Goal: Information Seeking & Learning: Understand process/instructions

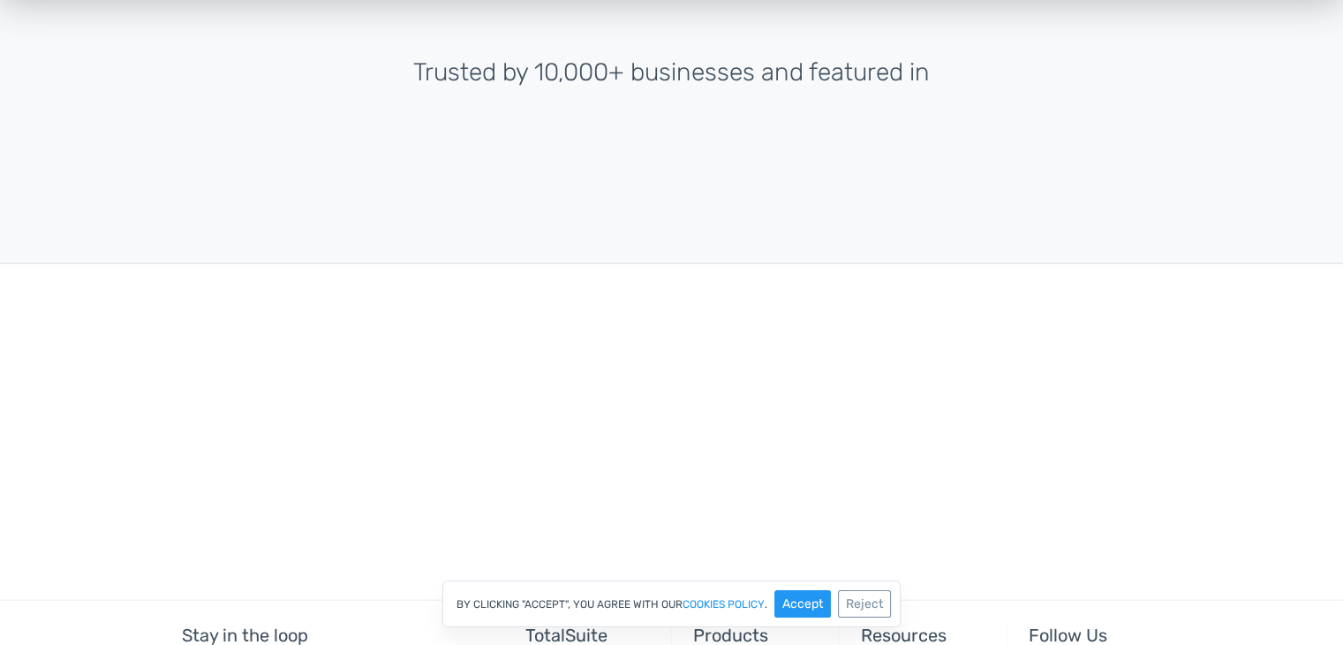
scroll to position [3917, 0]
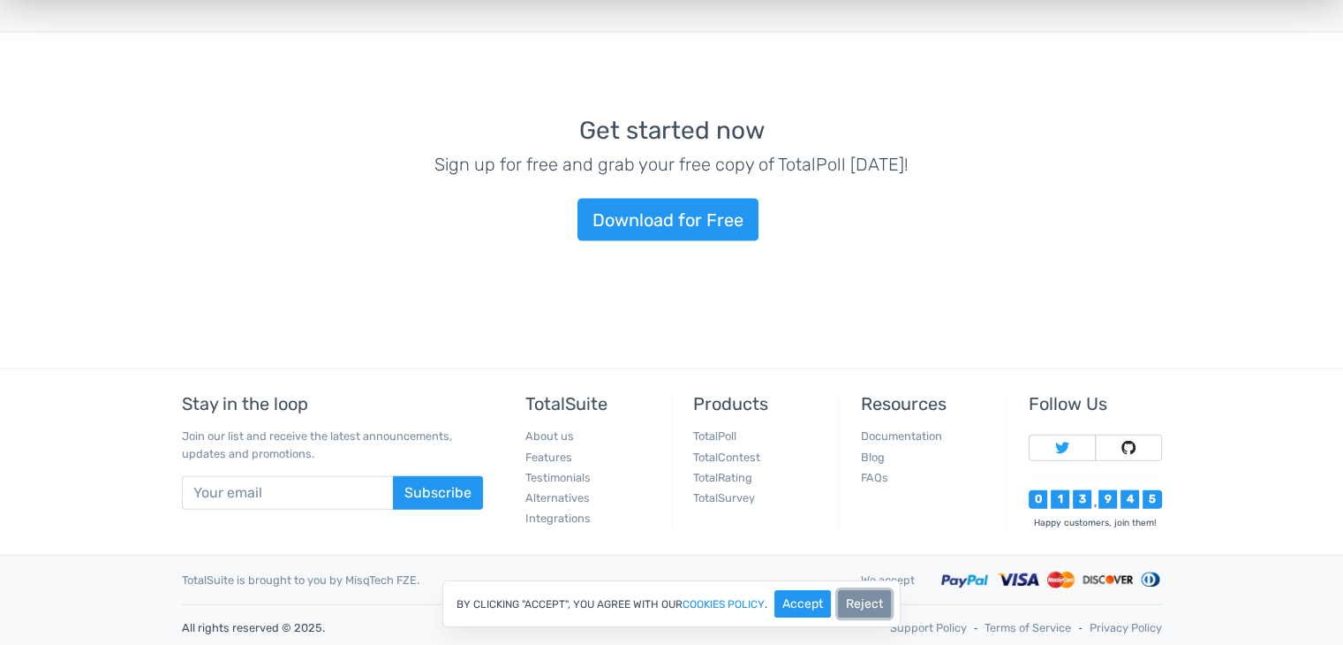
click at [868, 603] on button "Reject" at bounding box center [864, 603] width 53 height 27
click at [11, 205] on div "Get started now Sign up for free and grab your free copy of TotalPoll today! Do…" at bounding box center [671, 201] width 1343 height 336
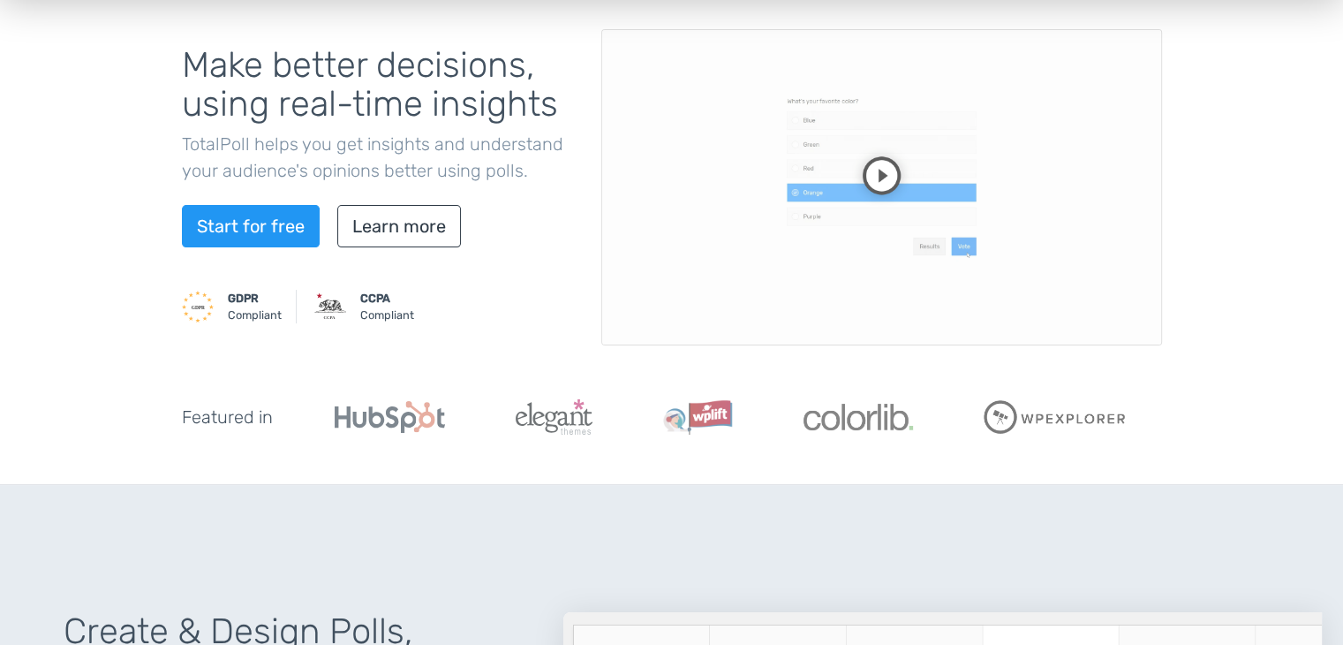
scroll to position [0, 0]
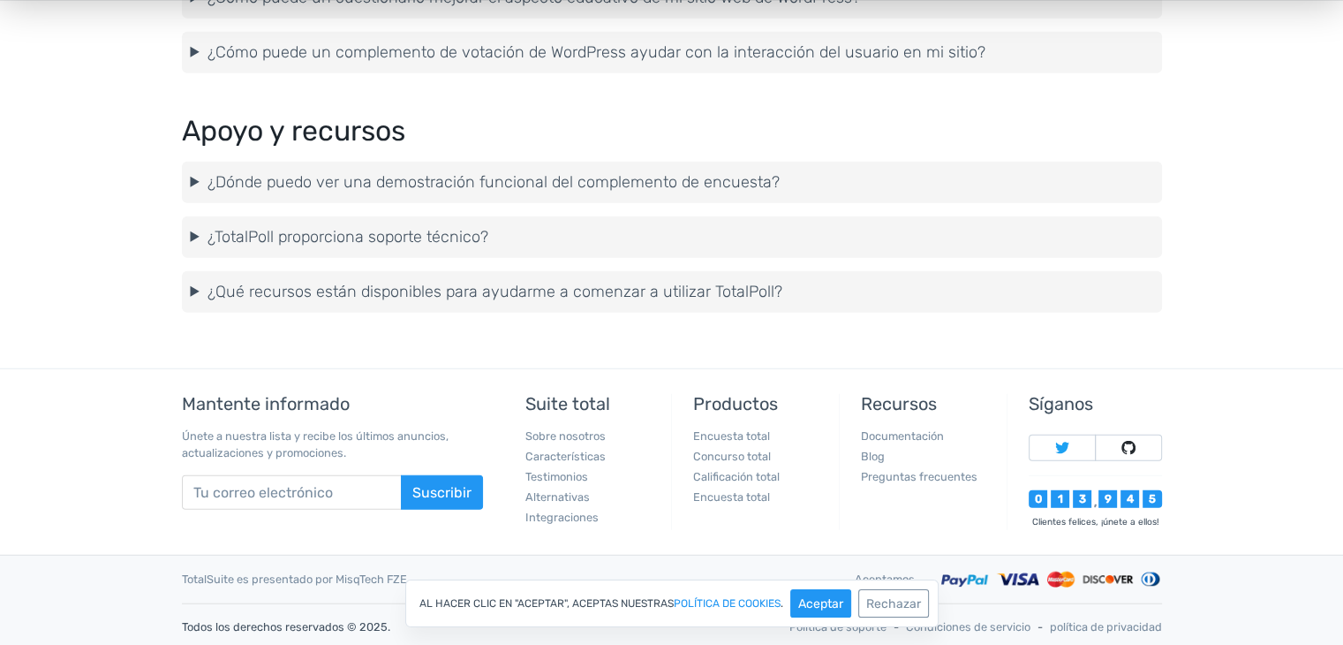
scroll to position [4742, 0]
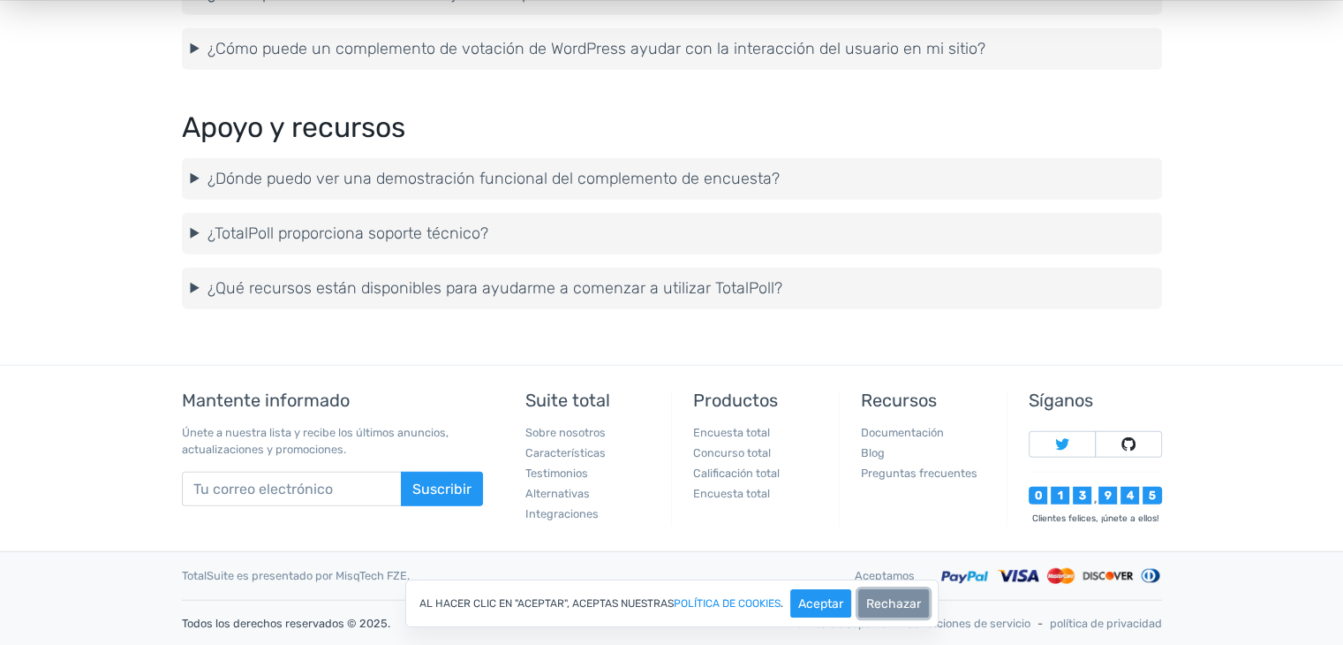
click at [880, 608] on font "Rechazar" at bounding box center [893, 603] width 55 height 15
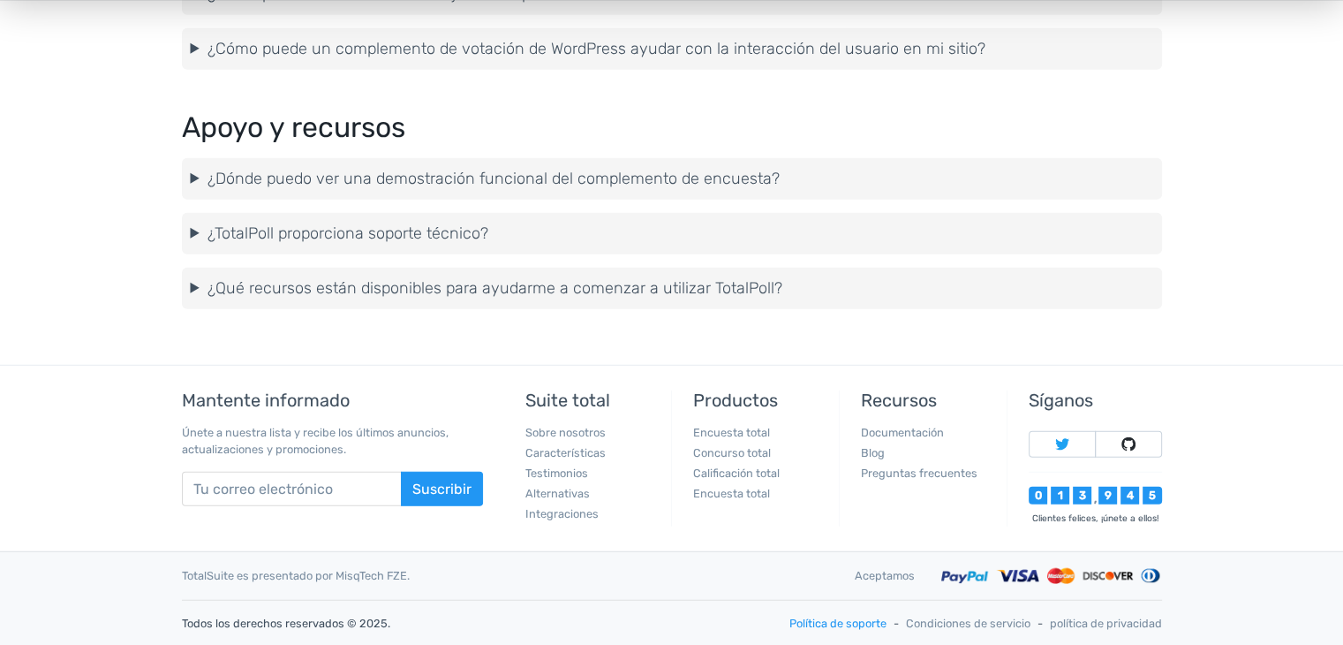
click at [865, 620] on font "Política de soporte" at bounding box center [837, 622] width 97 height 13
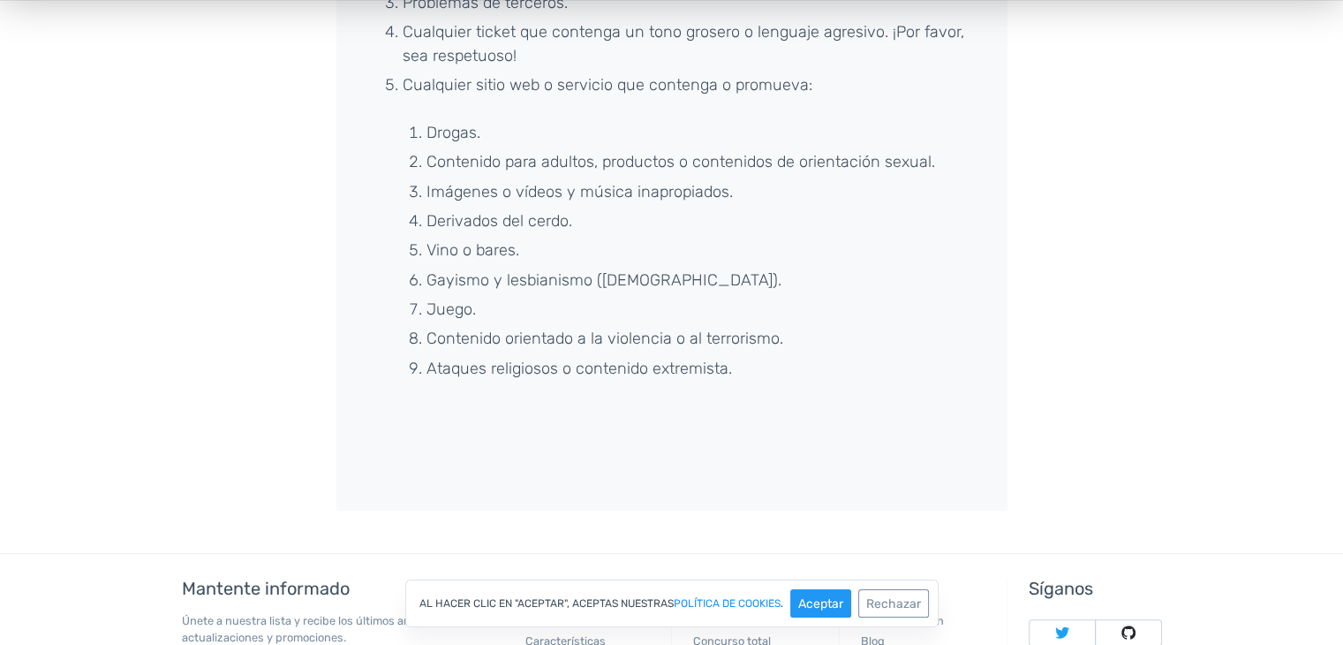
scroll to position [582, 0]
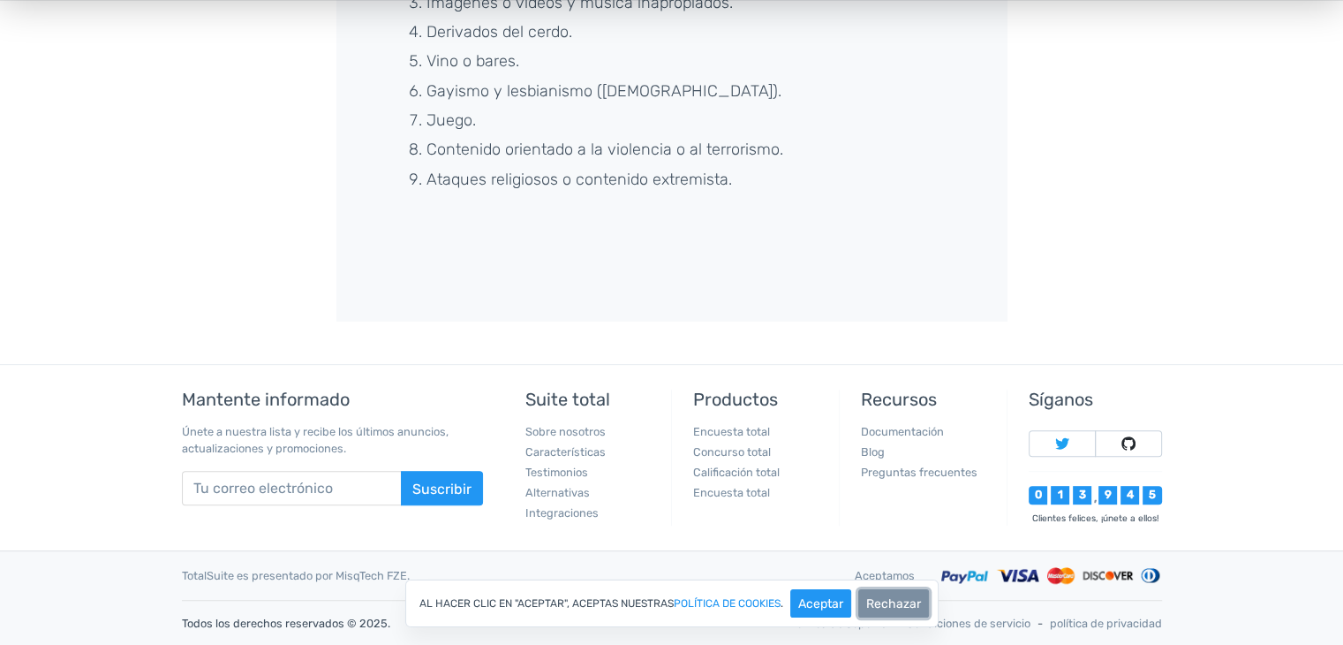
click at [916, 594] on button "Rechazar" at bounding box center [893, 603] width 71 height 28
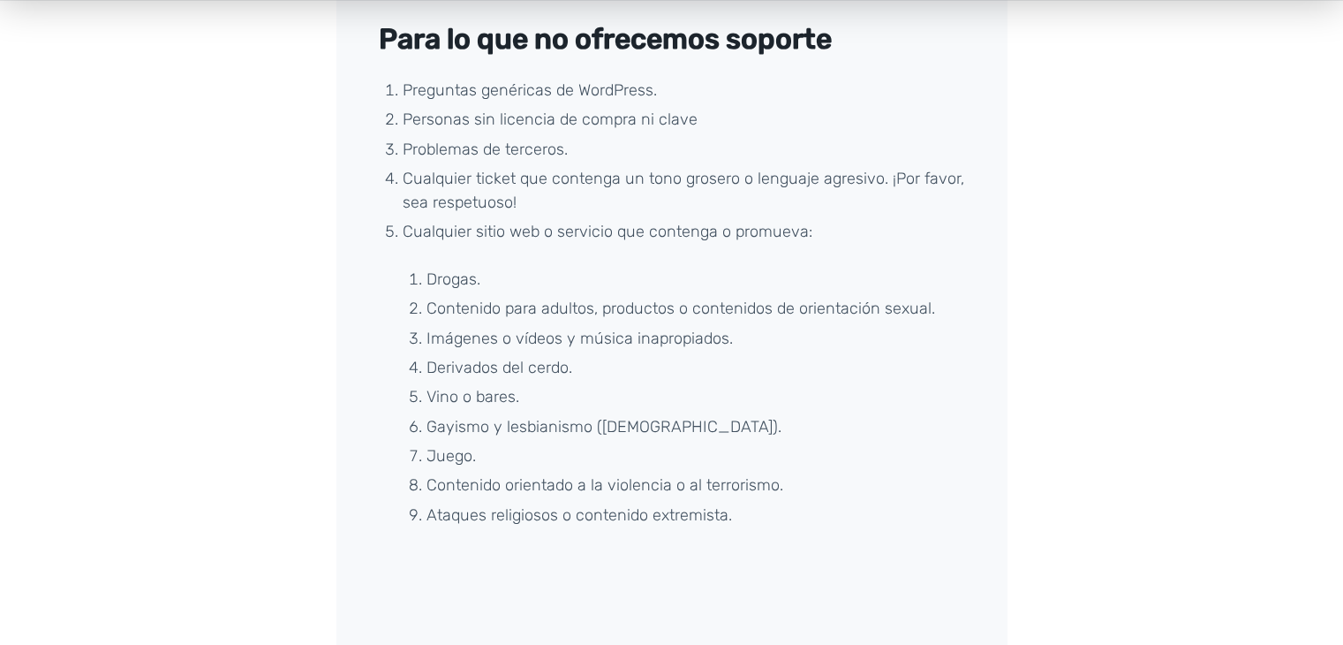
scroll to position [257, 0]
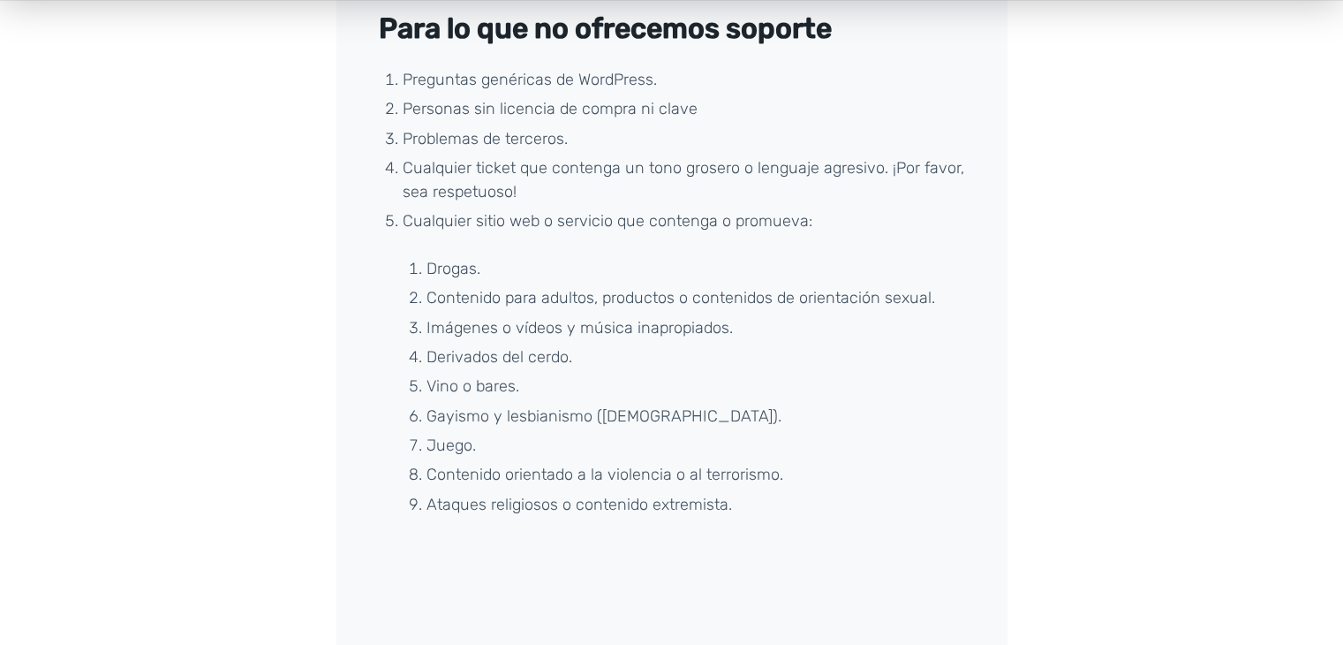
click at [1158, 129] on div "Para lo que no ofrecemos soporte Preguntas genéricas de WordPress. Personas sin…" at bounding box center [672, 287] width 1007 height 803
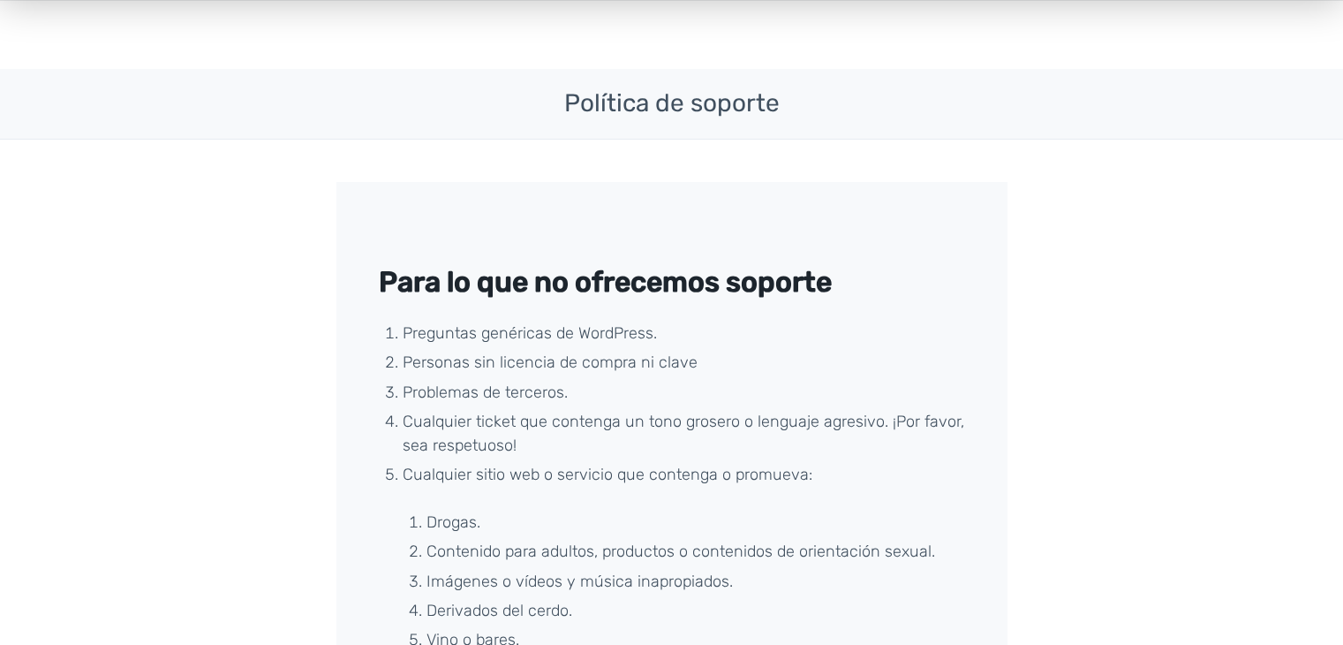
scroll to position [0, 0]
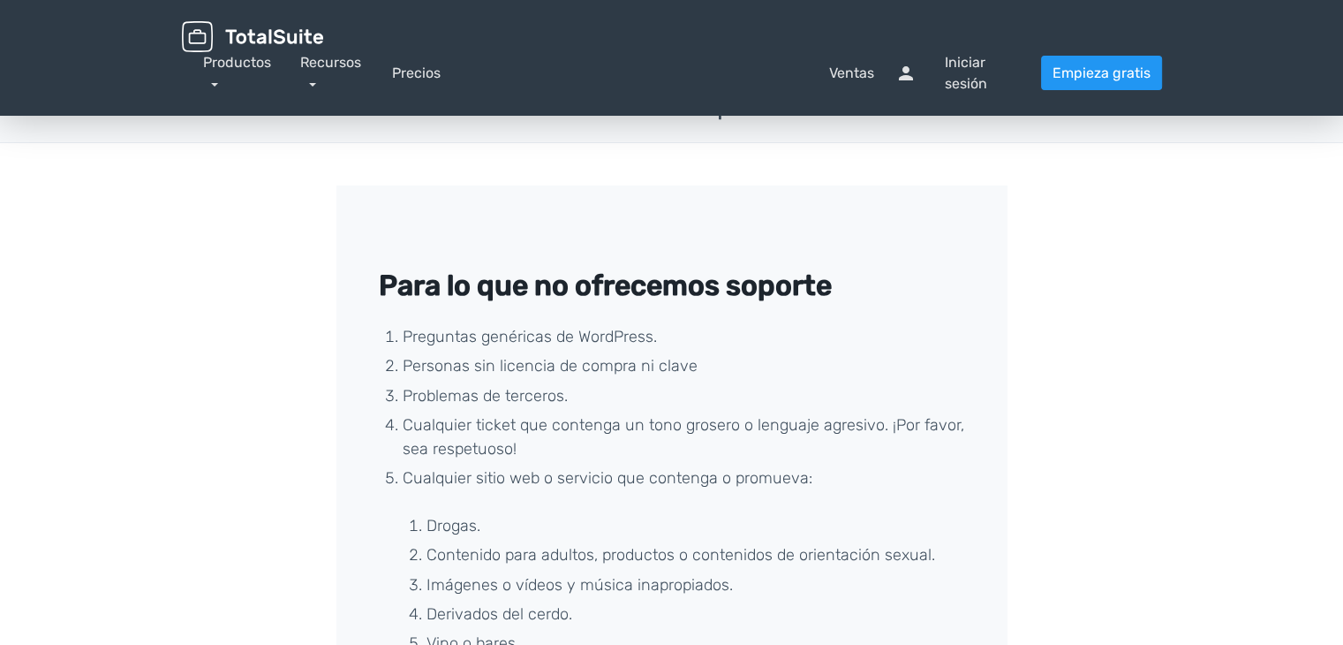
click at [262, 44] on img at bounding box center [252, 36] width 141 height 31
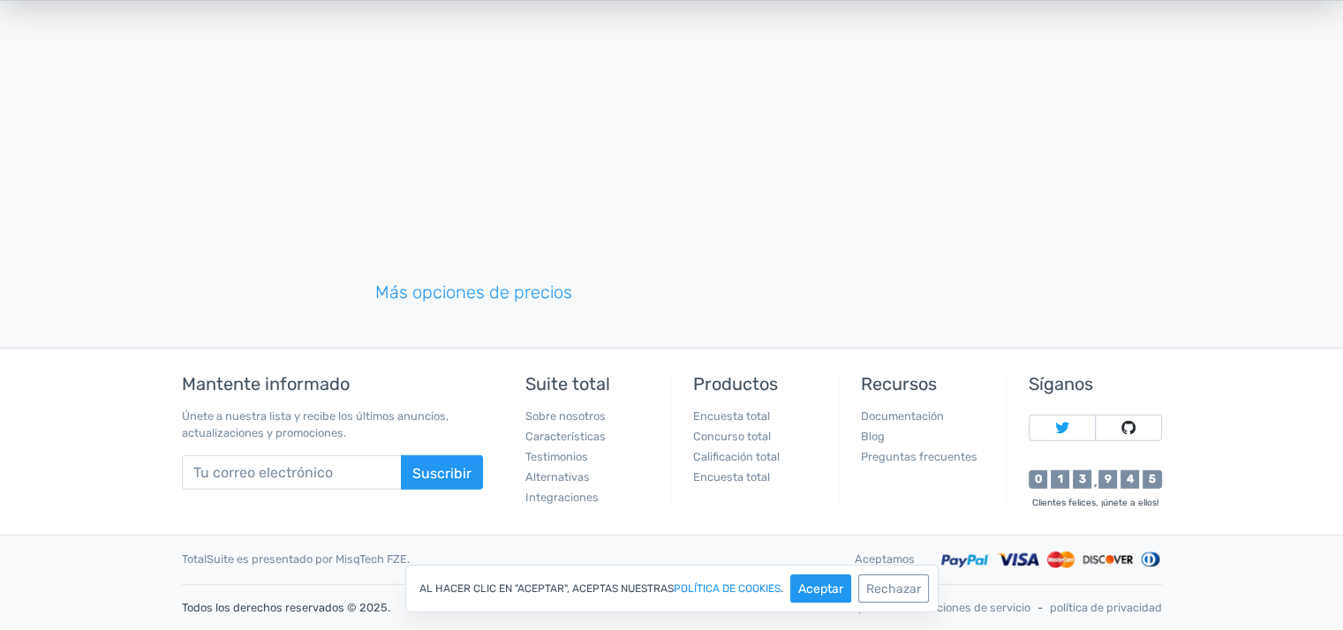
scroll to position [4478, 0]
click at [919, 595] on font "Rechazar" at bounding box center [893, 589] width 55 height 15
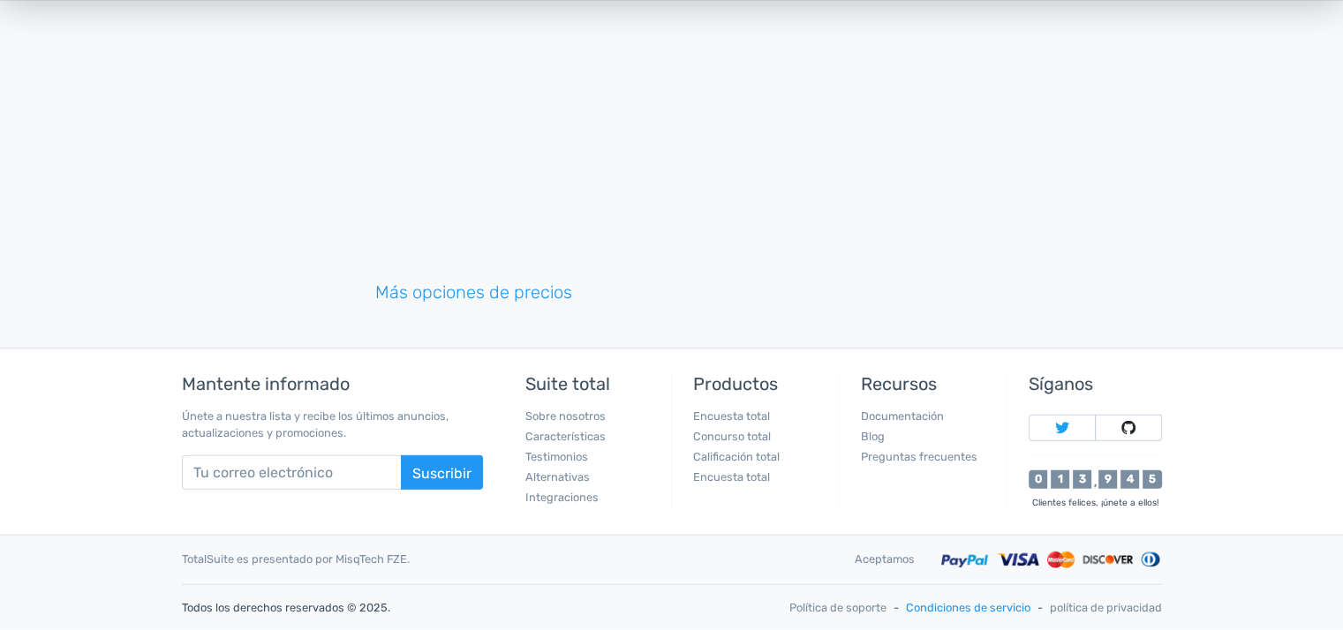
click at [1021, 615] on font "Condiciones de servicio" at bounding box center [968, 607] width 125 height 13
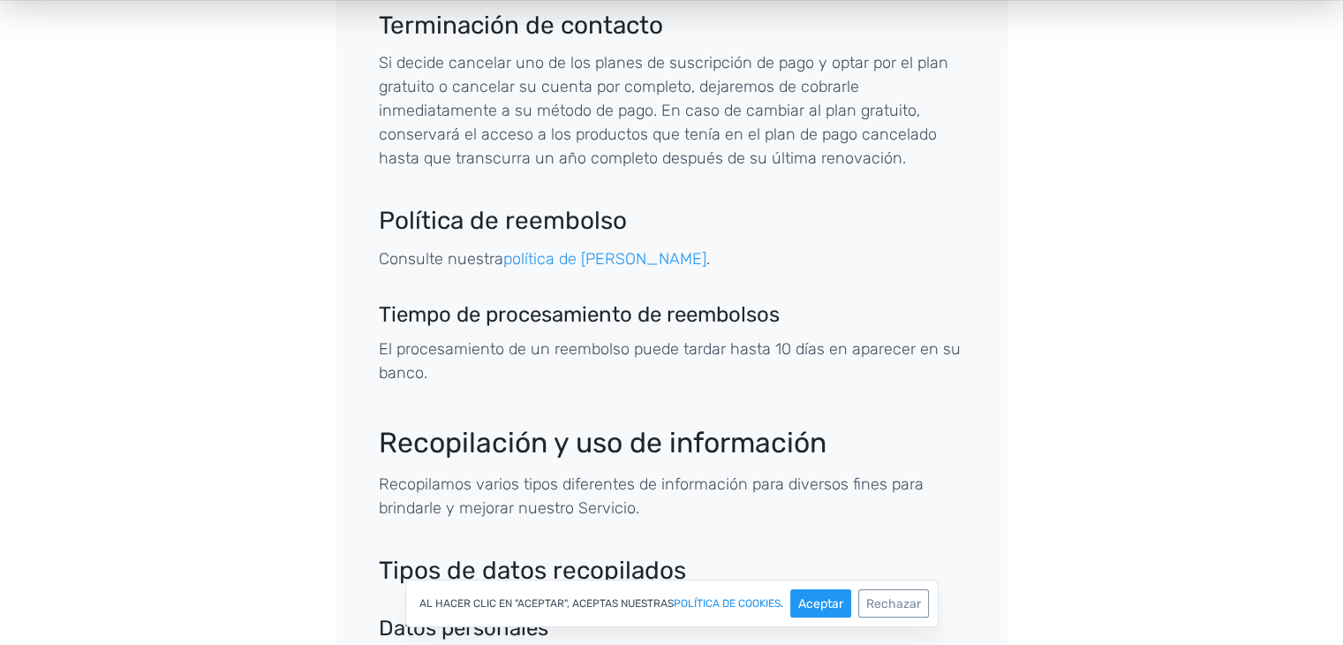
scroll to position [1127, 0]
click at [572, 247] on font "política de [PERSON_NAME]" at bounding box center [604, 256] width 203 height 19
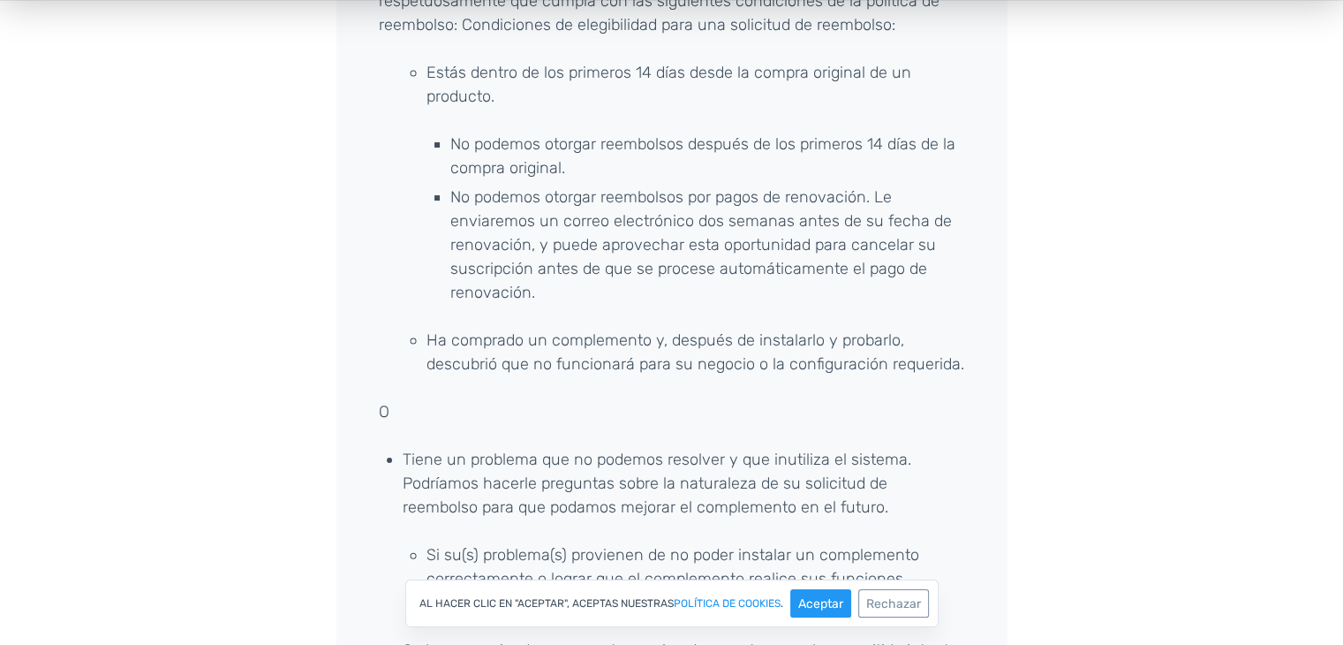
scroll to position [336, 0]
click at [1107, 340] on div "[DEMOGRAPHIC_DATA] firmemente en nuestros productos y los respaldamos al 100 %,…" at bounding box center [672, 459] width 1007 height 1302
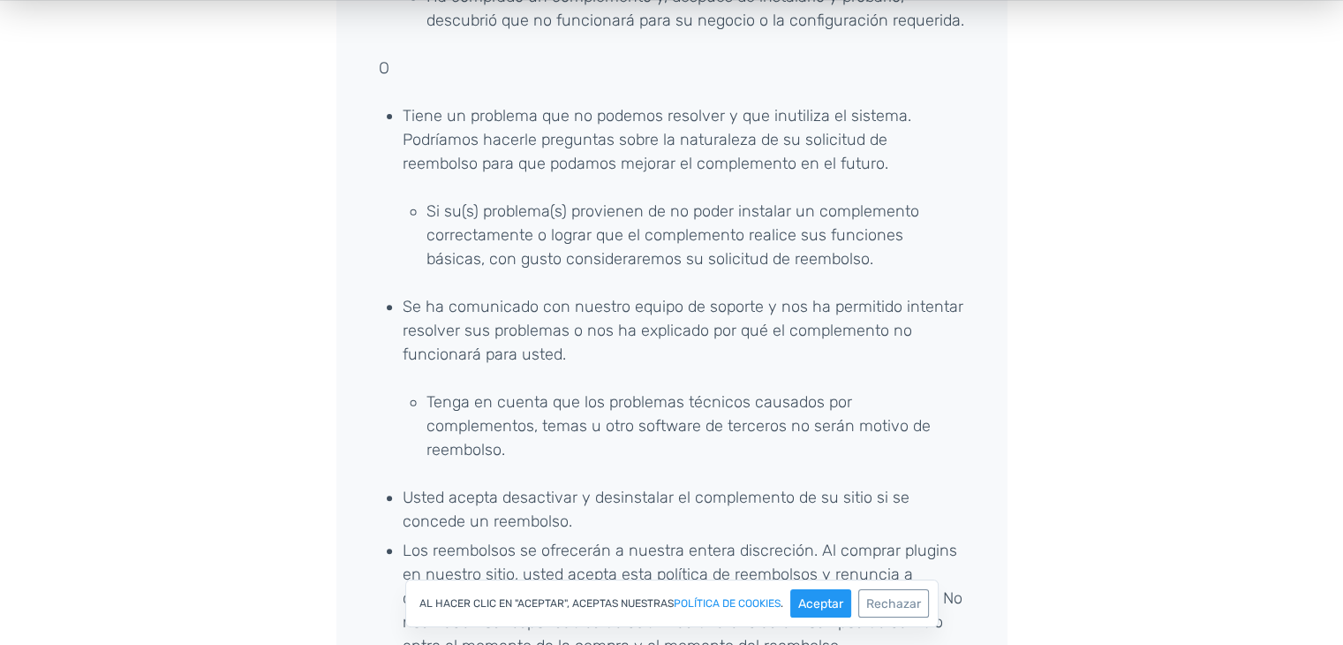
scroll to position [961, 0]
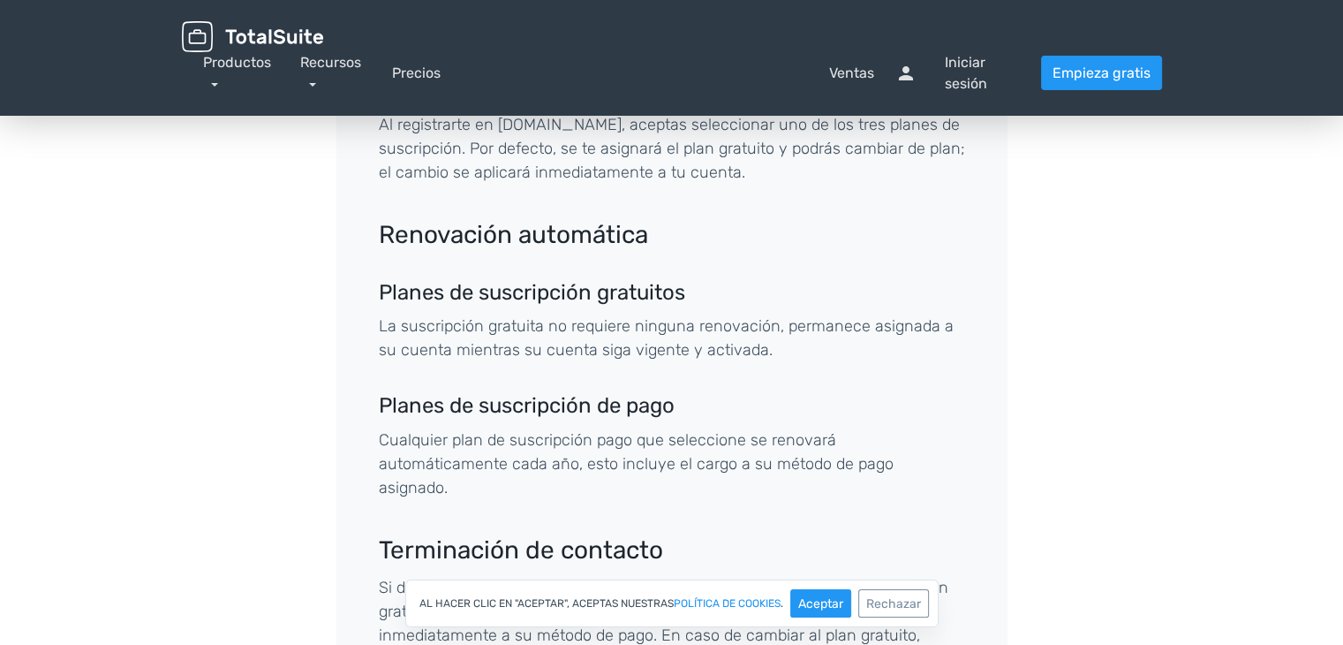
scroll to position [604, 0]
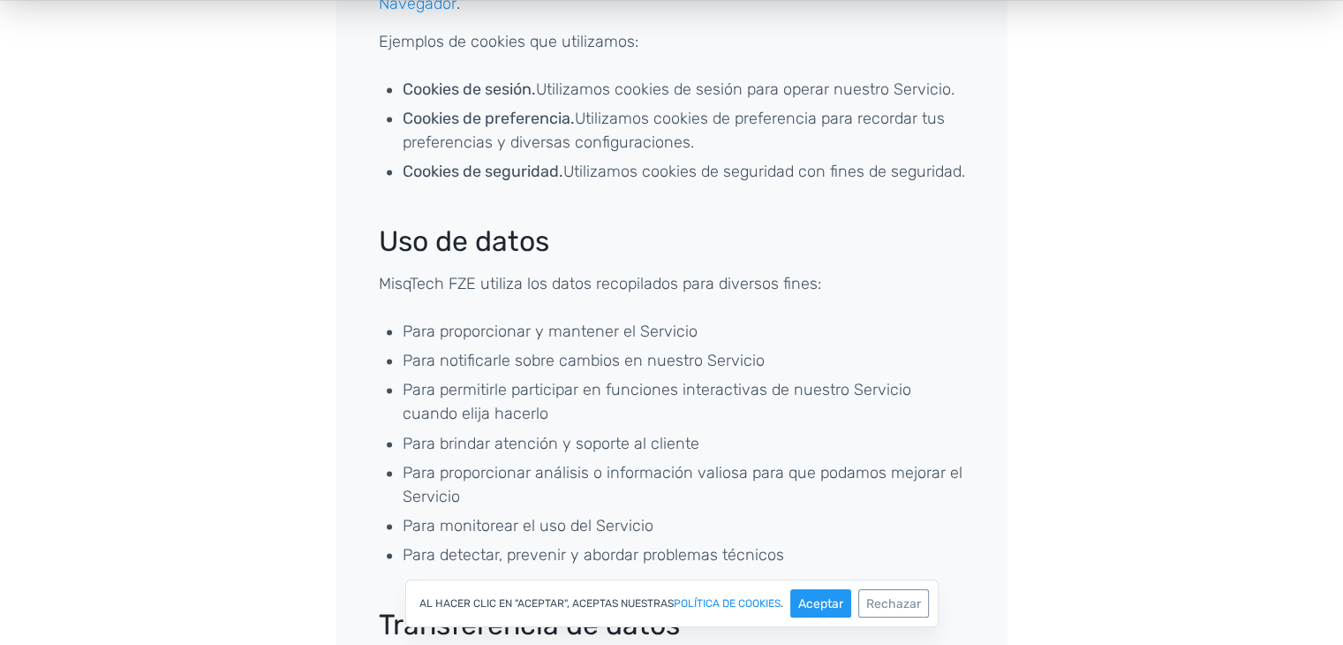
scroll to position [2562, 0]
click at [879, 611] on button "Rechazar" at bounding box center [893, 603] width 71 height 28
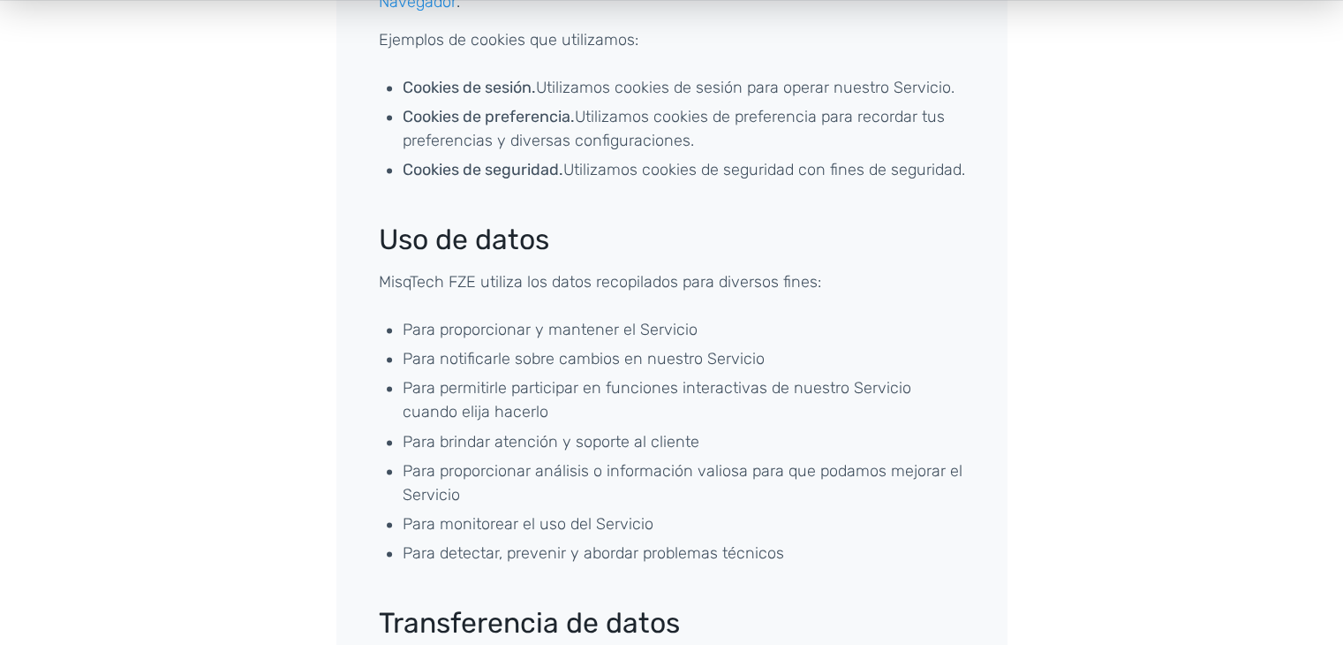
click at [1189, 432] on main "Condiciones de servicio Fecha de entrada en vigor: 10 de noviembre de 2020 Misq…" at bounding box center [671, 469] width 1343 height 5918
click at [0, 283] on main "Condiciones de servicio Fecha de entrada en vigor: 10 de noviembre de 2020 Misq…" at bounding box center [671, 469] width 1343 height 5918
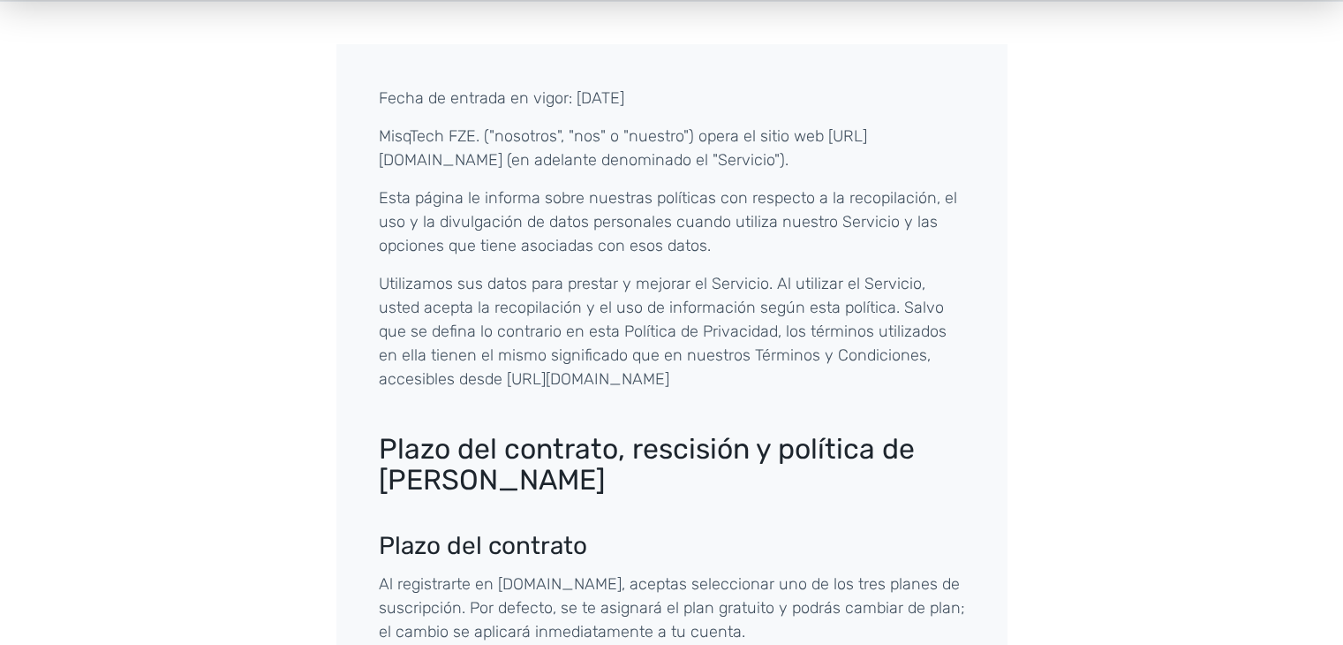
scroll to position [0, 0]
